Goal: Obtain resource: Obtain resource

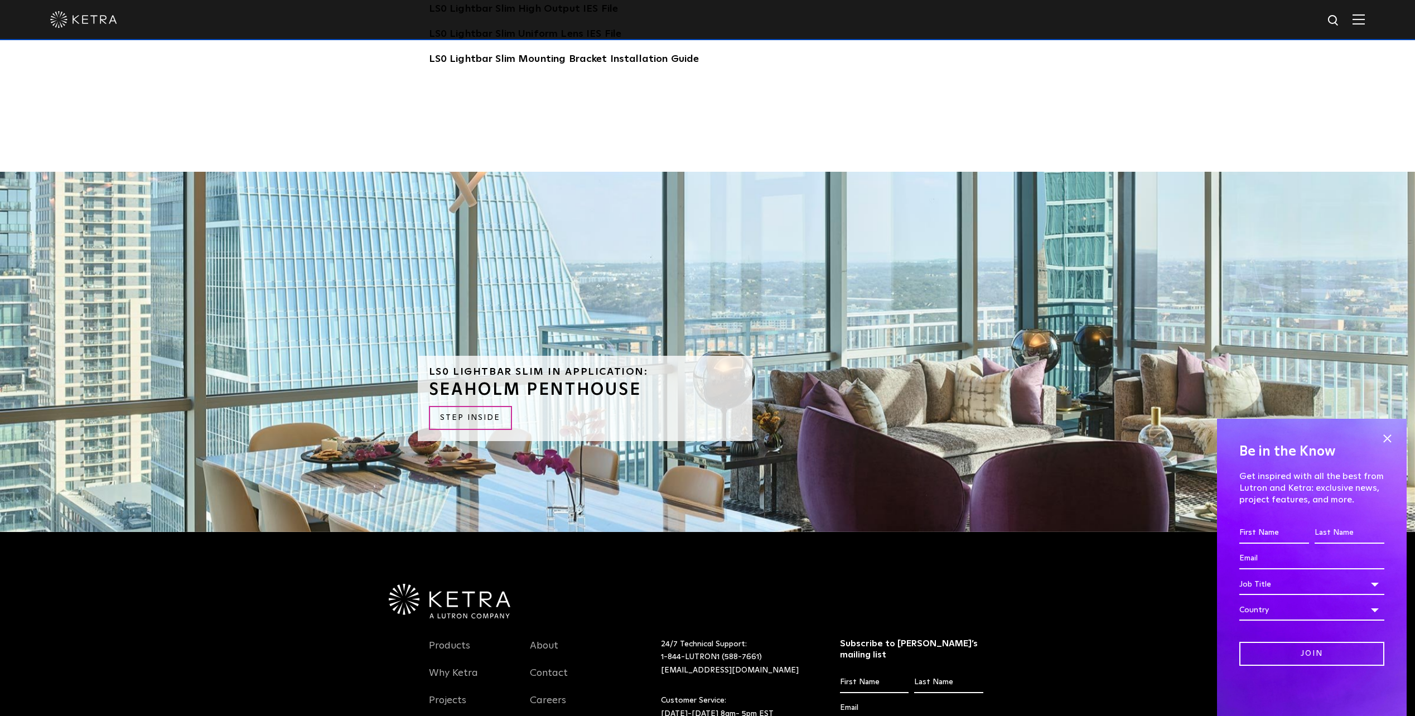
scroll to position [3179, 0]
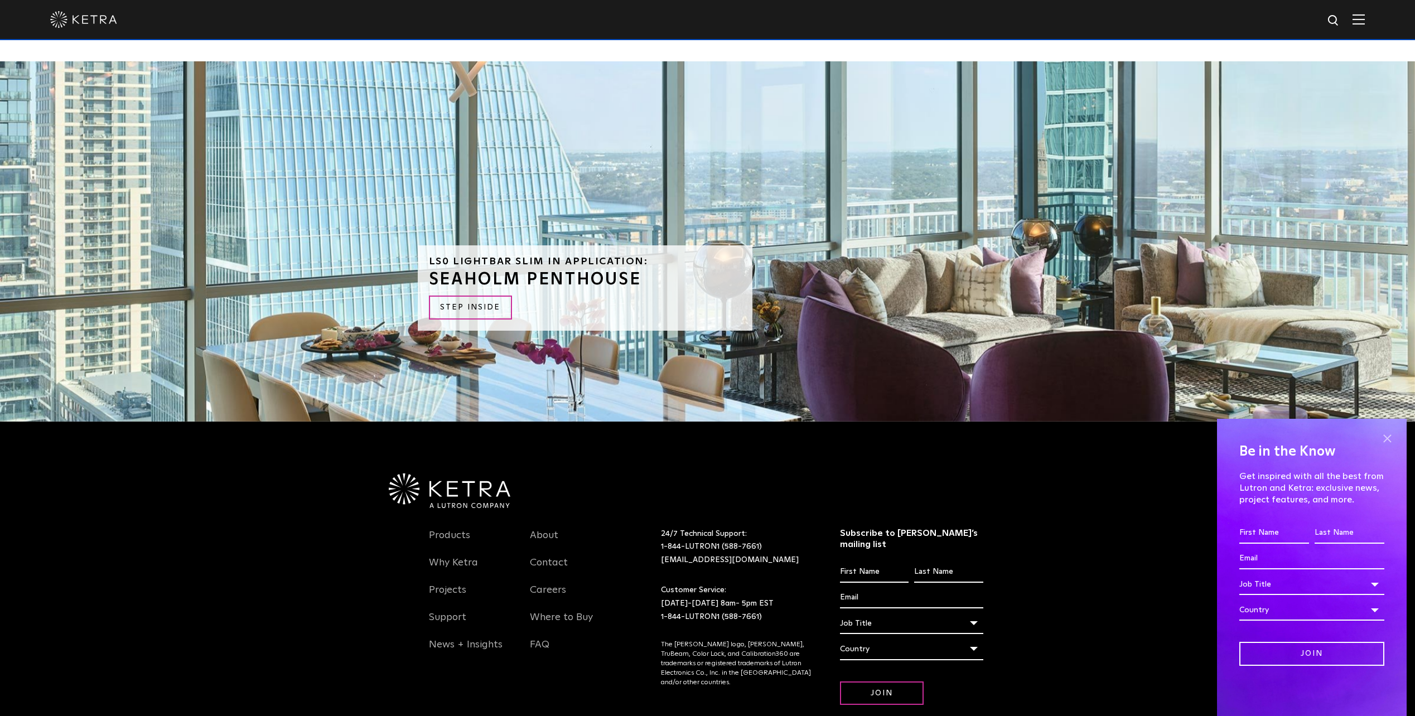
click at [1387, 441] on span at bounding box center [1387, 438] width 17 height 17
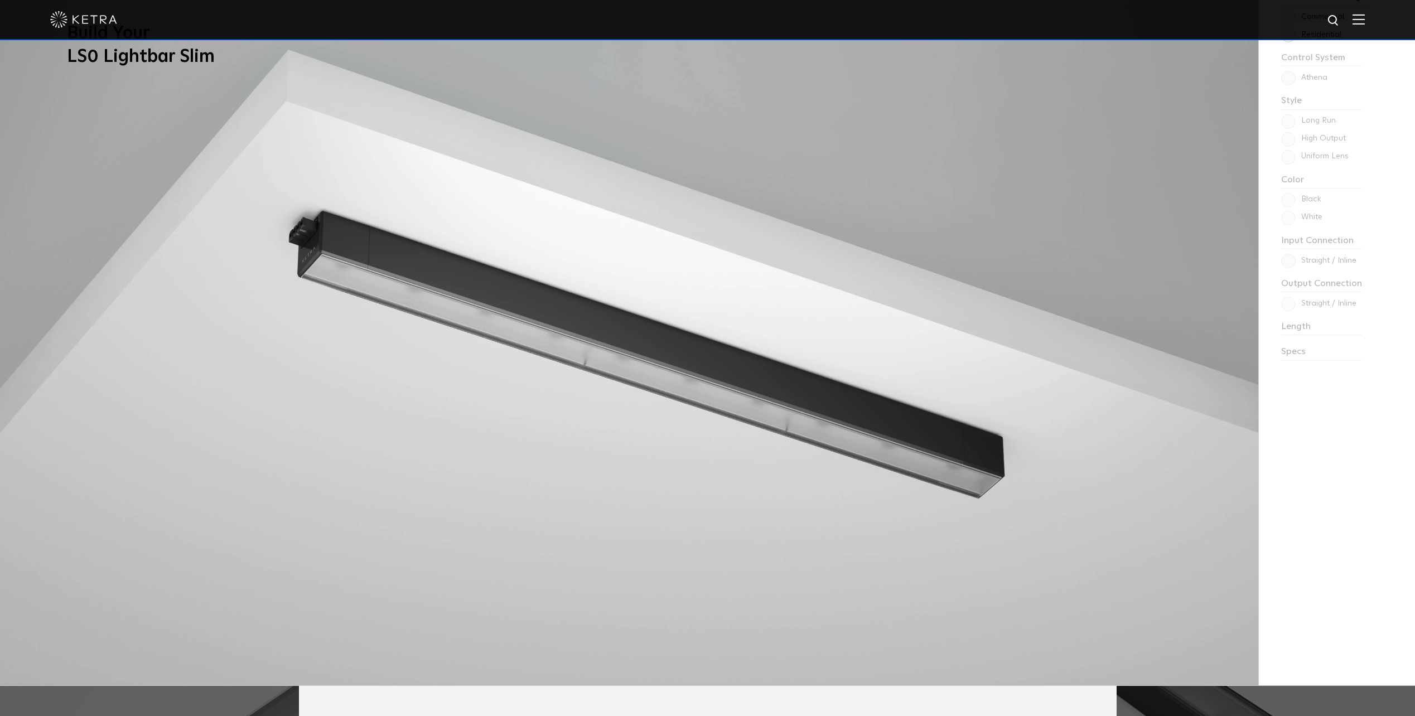
scroll to position [1108, 0]
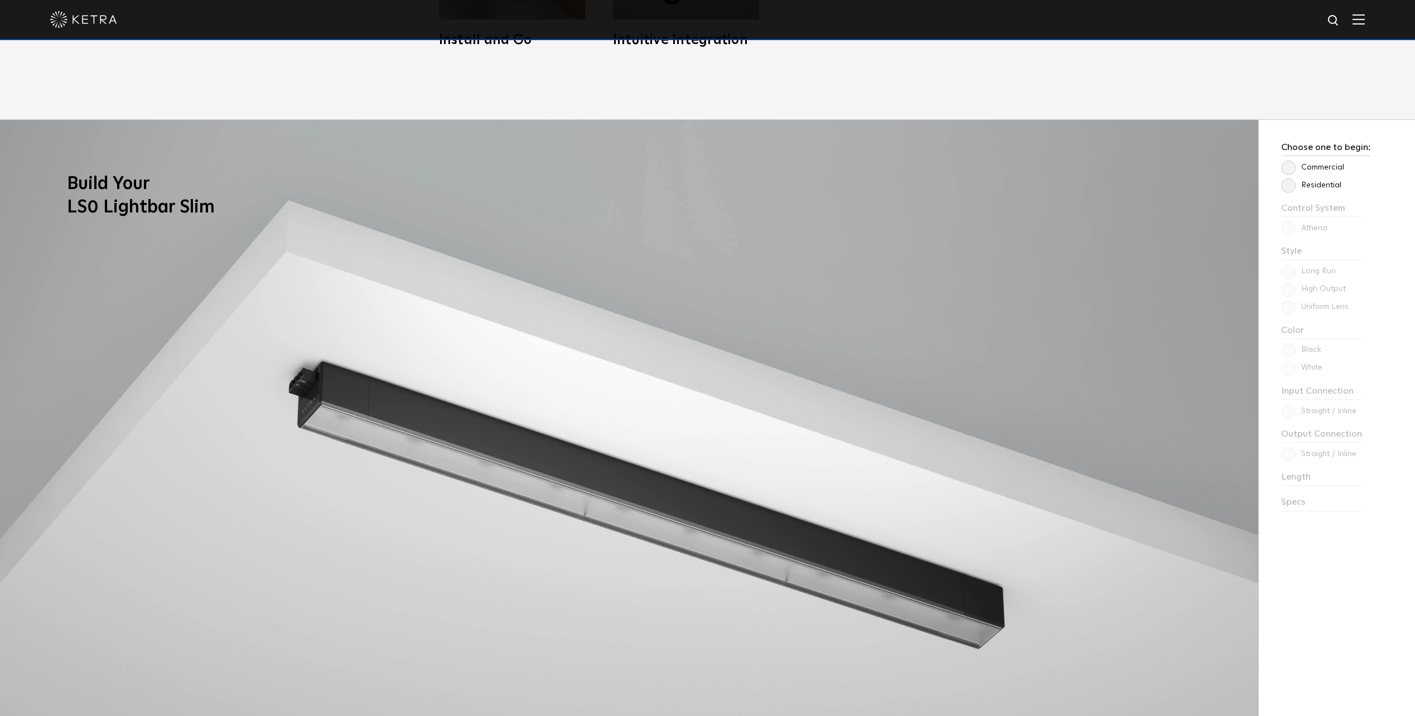
click at [1288, 169] on label "Commercial" at bounding box center [1312, 167] width 63 height 9
click at [0, 0] on input "Commercial" at bounding box center [0, 0] width 0 height 0
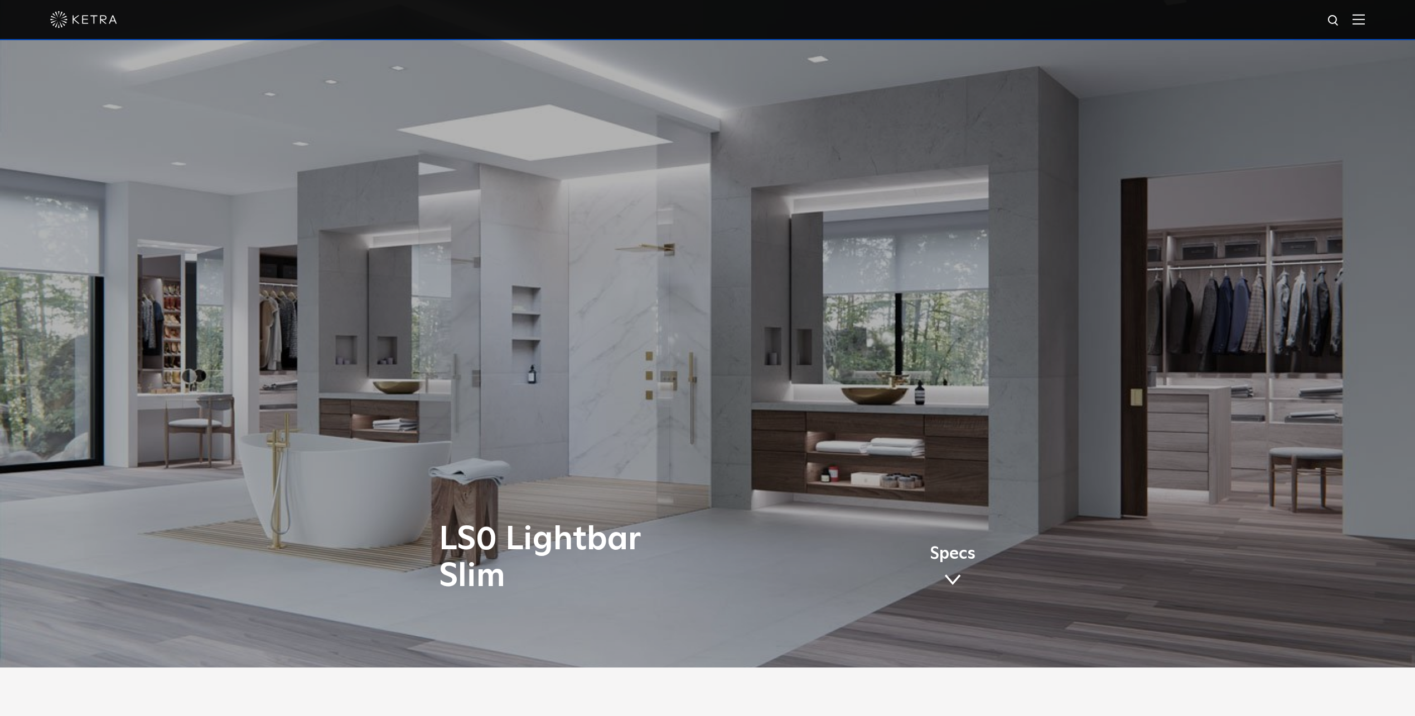
scroll to position [0, 0]
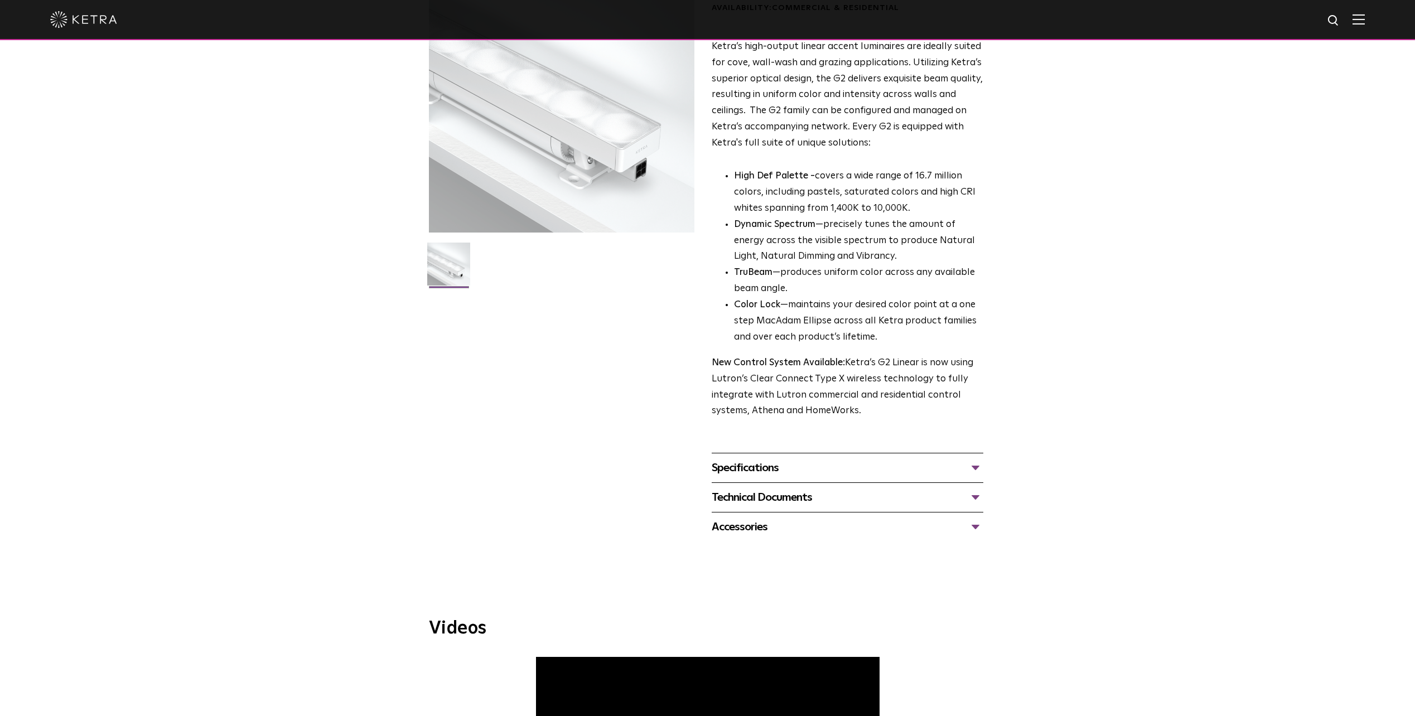
scroll to position [390, 0]
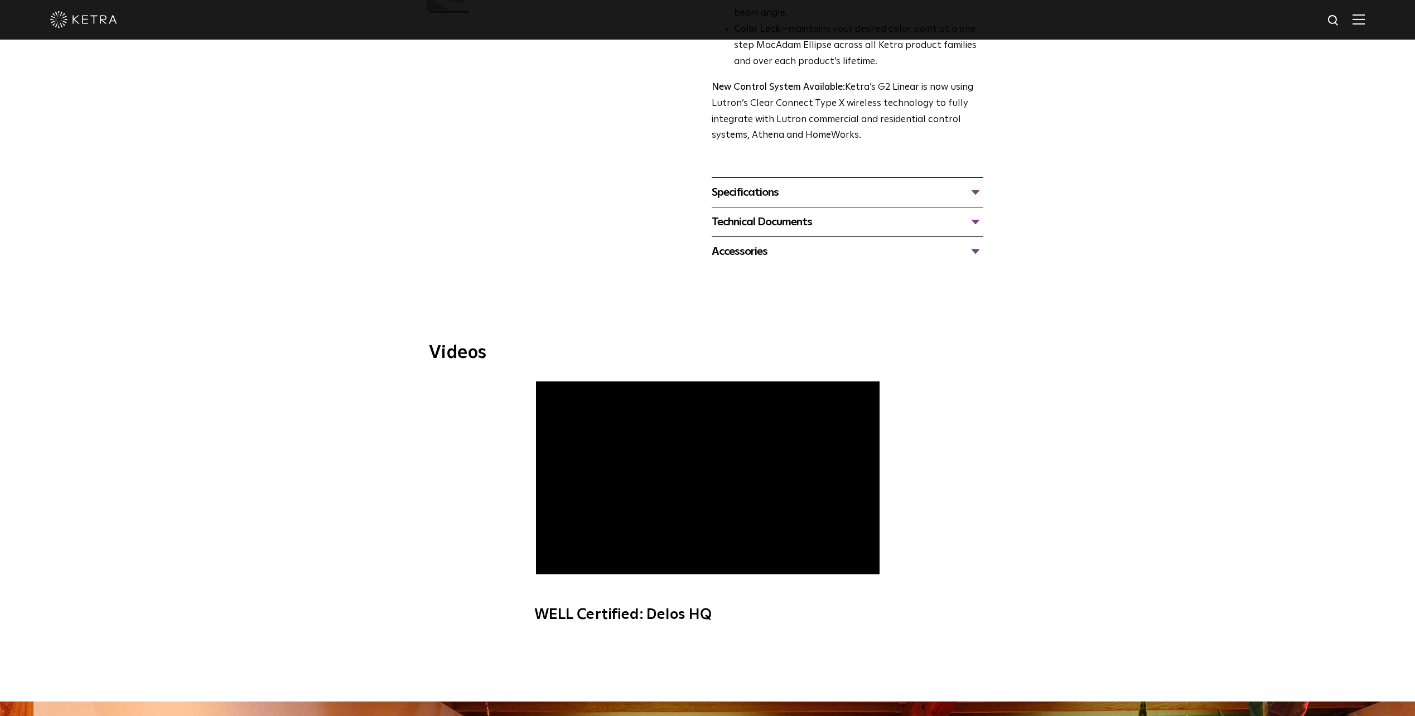
click at [1363, 19] on img at bounding box center [1358, 19] width 12 height 11
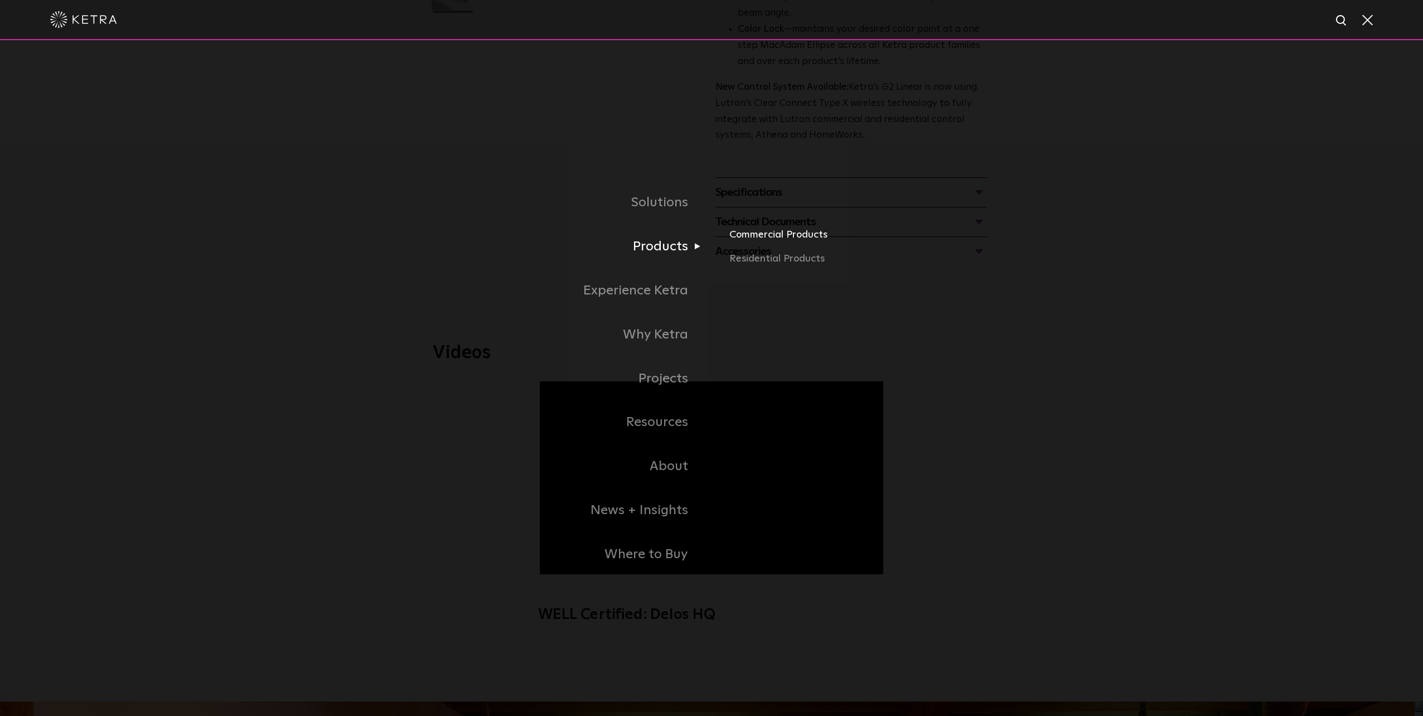
click at [746, 240] on link "Commercial Products" at bounding box center [859, 238] width 261 height 25
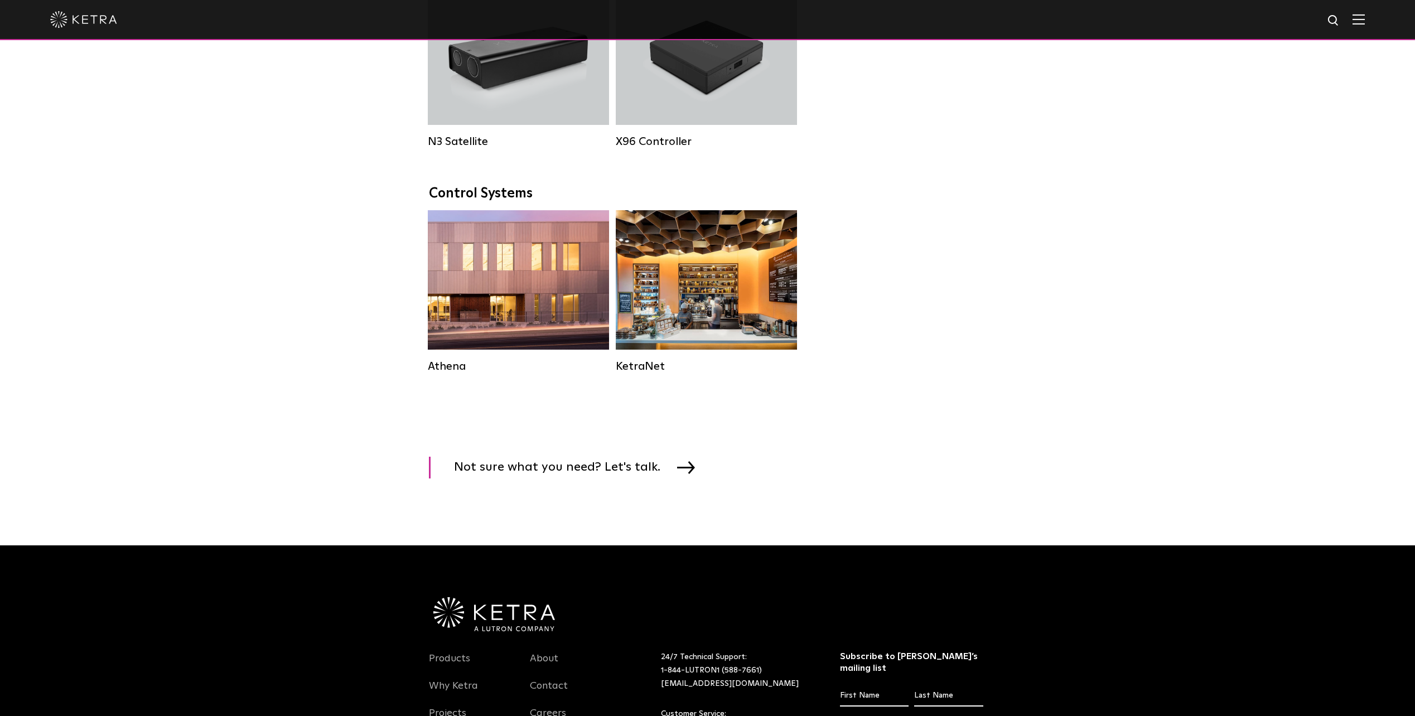
scroll to position [1278, 0]
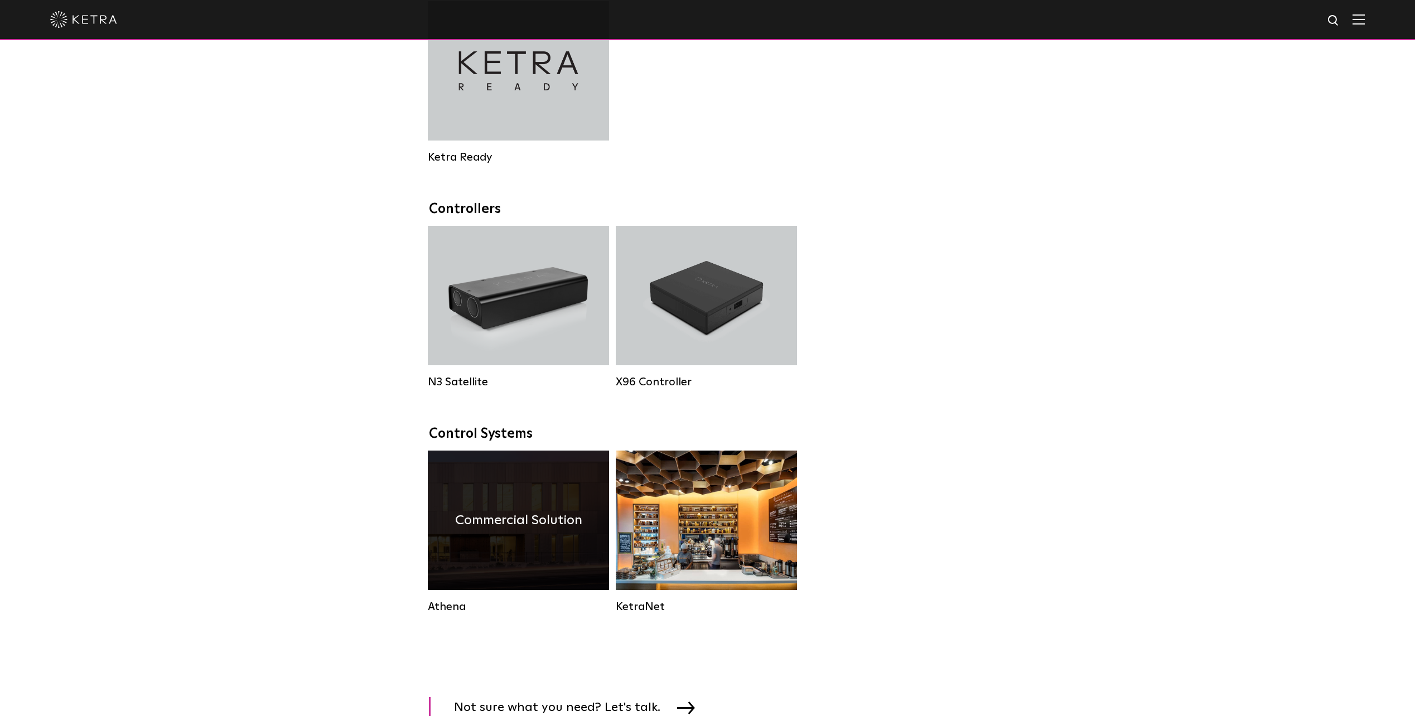
click at [556, 531] on h4 "Commercial Solution" at bounding box center [518, 520] width 127 height 21
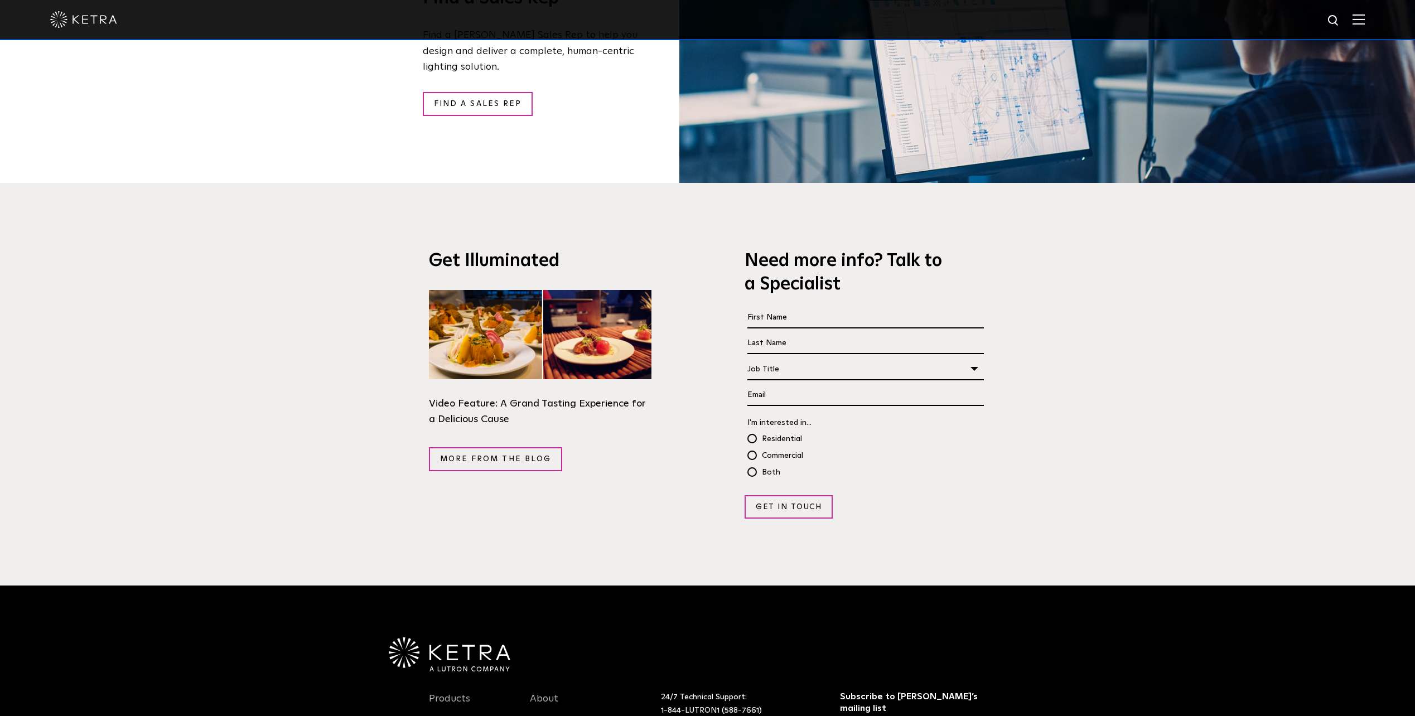
scroll to position [2205, 0]
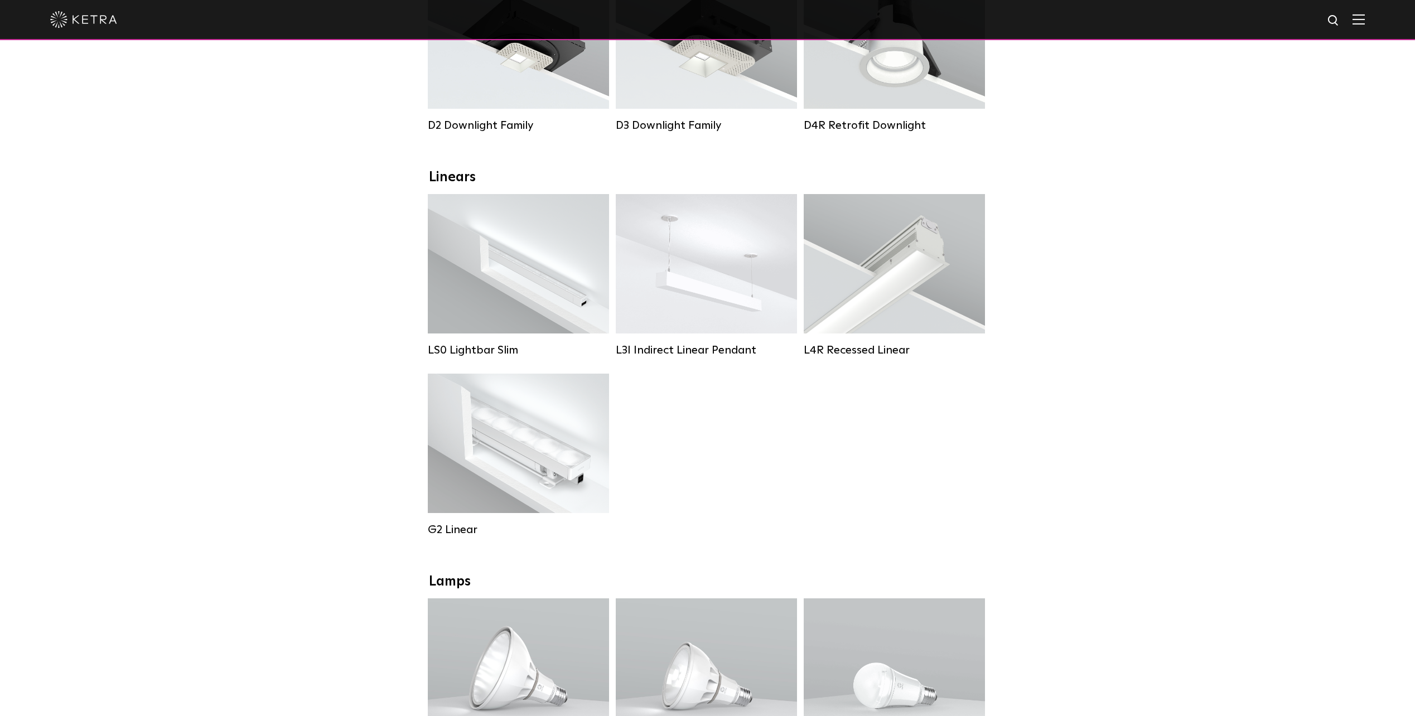
scroll to position [279, 0]
click at [925, 462] on div "LS0 Lightbar Slim Lumen Output: 200 / 350 Colors: White / Black Control: X96 Co…" at bounding box center [707, 371] width 566 height 359
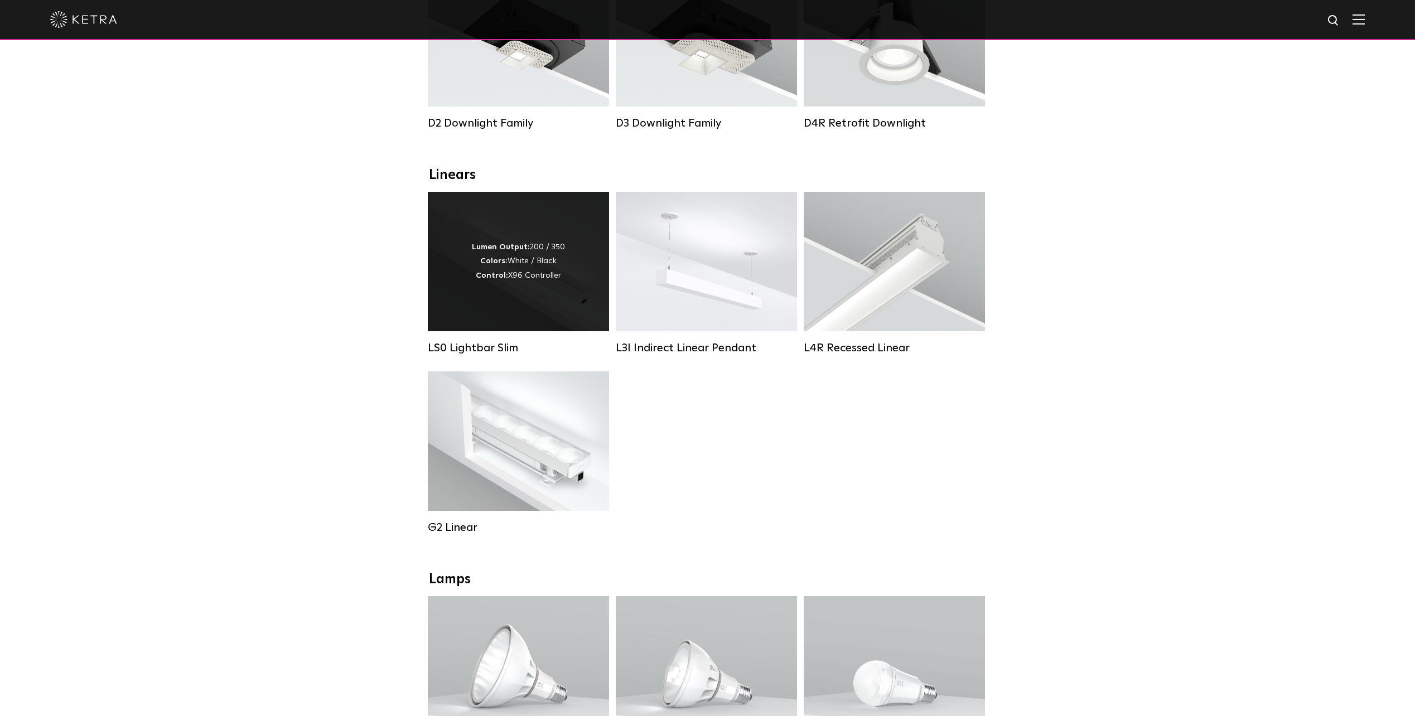
click at [582, 295] on div "Lumen Output: 200 / 350 Colors: White / Black Control: X96 Controller" at bounding box center [518, 261] width 181 height 139
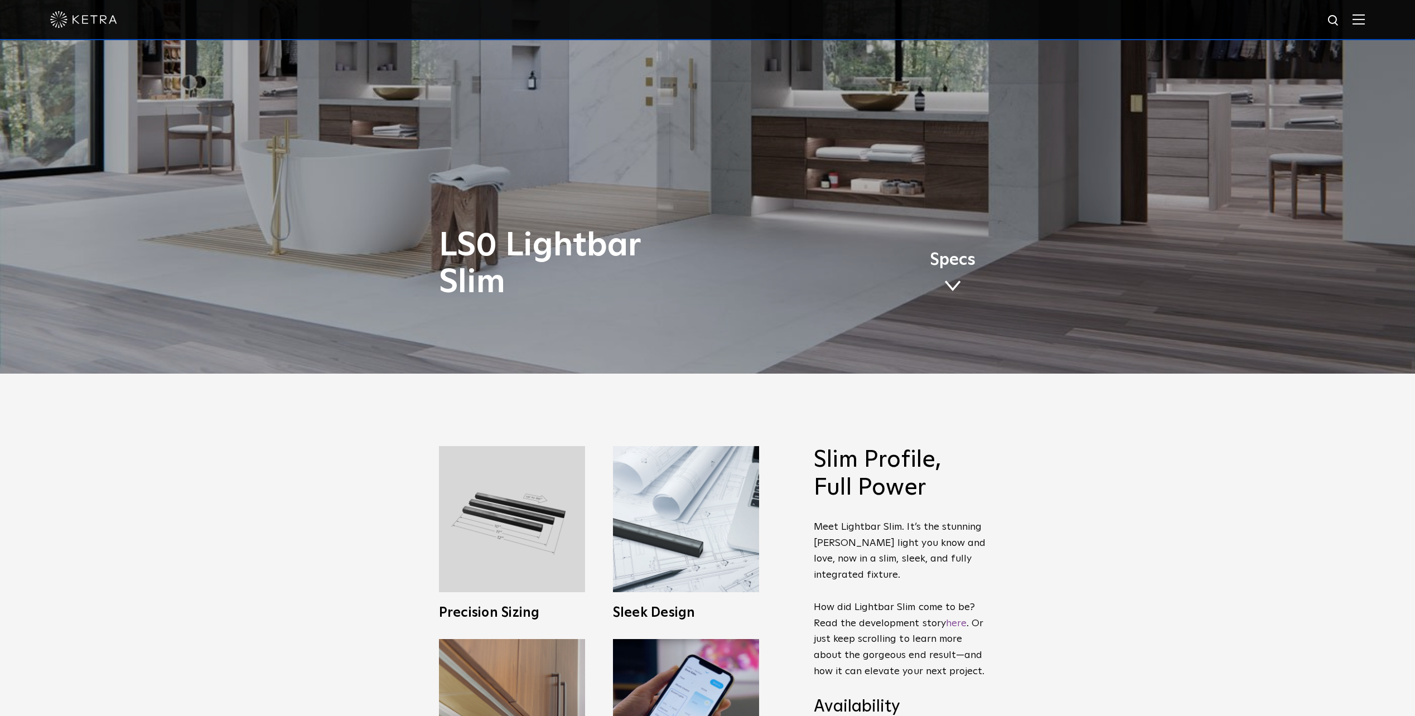
scroll to position [558, 0]
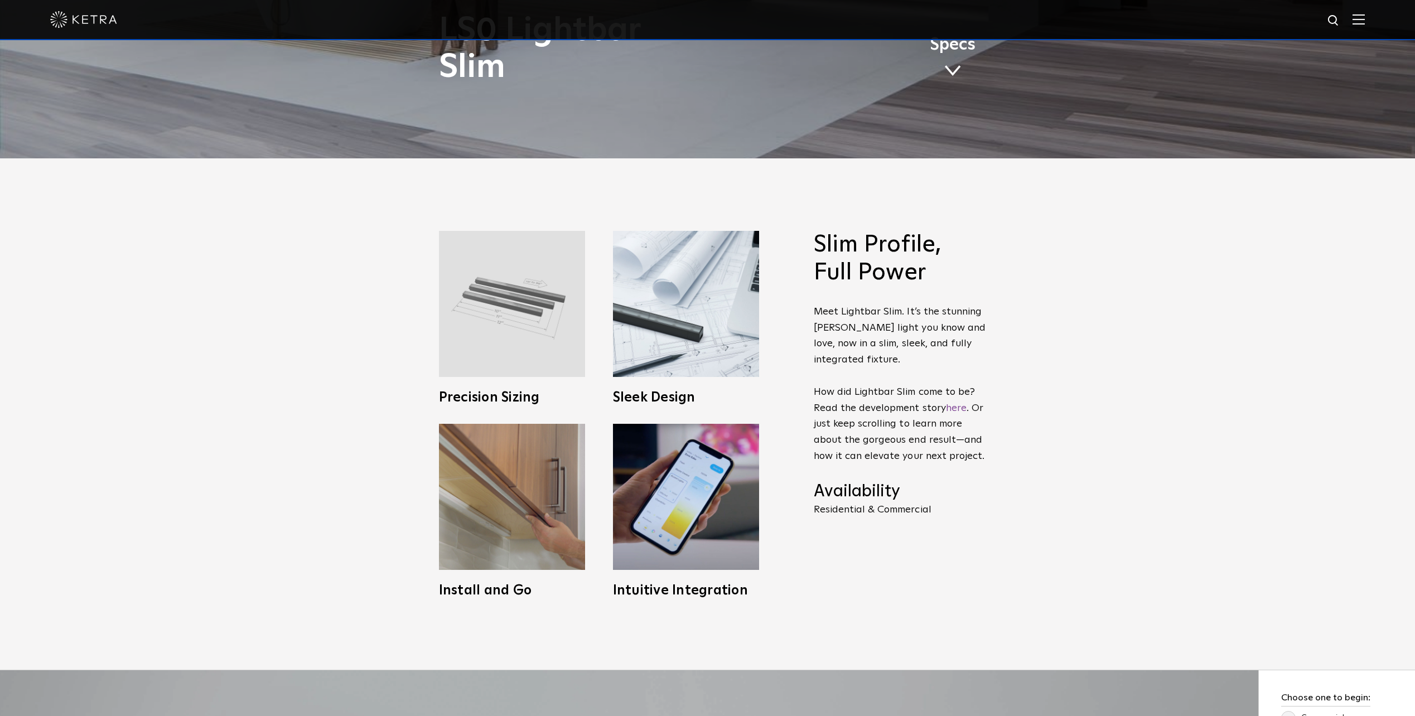
click at [524, 318] on img at bounding box center [512, 304] width 146 height 146
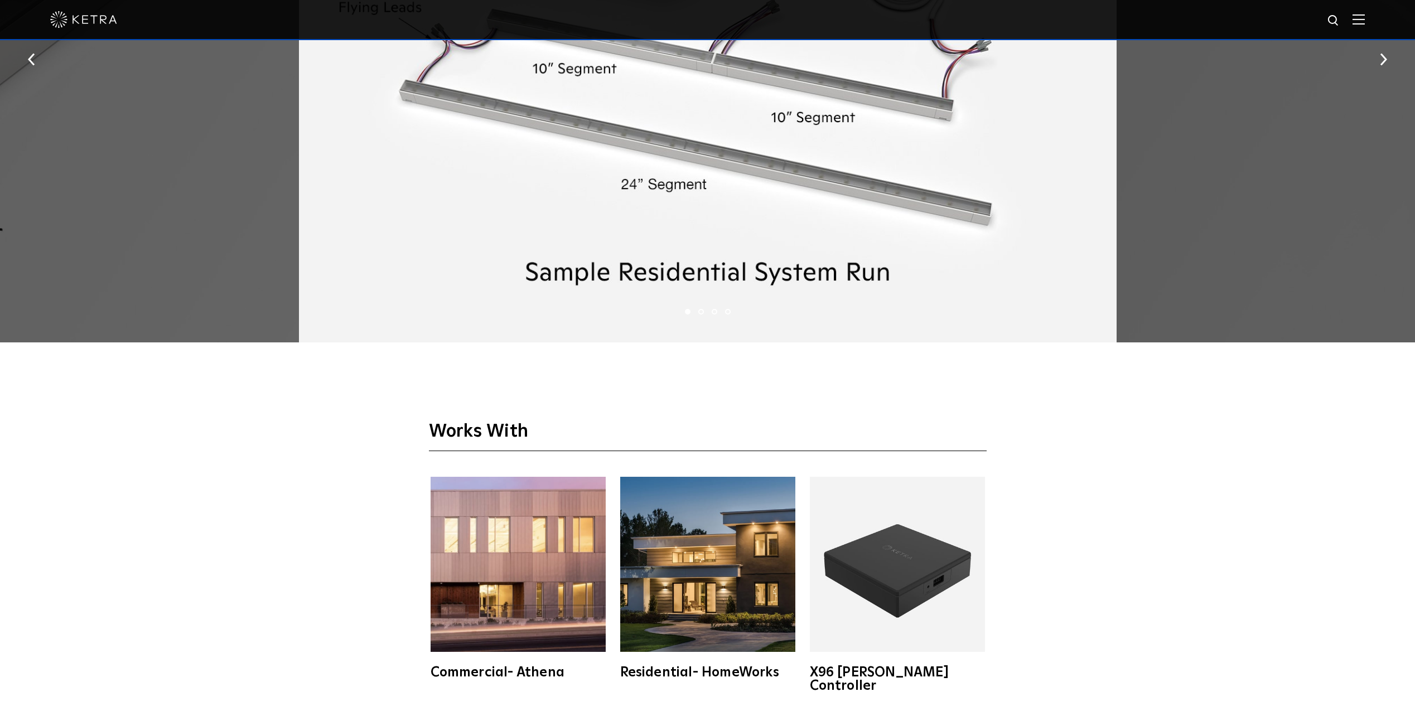
scroll to position [2733, 0]
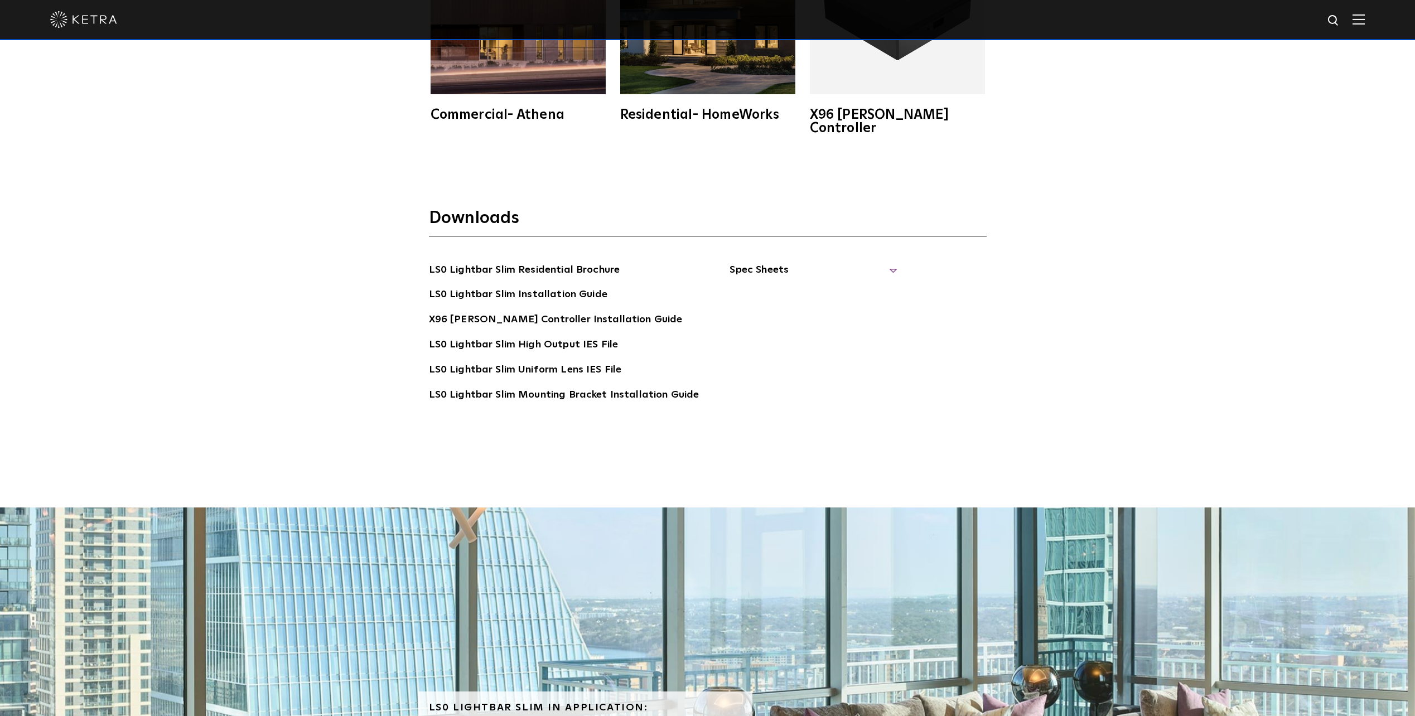
click at [763, 262] on span "Spec Sheets" at bounding box center [812, 274] width 167 height 25
click at [818, 286] on link "LS0 Lightbar Slim Spec Sheet" at bounding box center [814, 295] width 143 height 18
click at [821, 311] on link "X96 [PERSON_NAME] Controller Spec Sheet" at bounding box center [819, 328] width 153 height 34
